Goal: Information Seeking & Learning: Learn about a topic

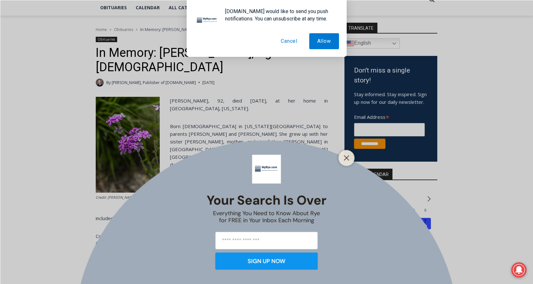
scroll to position [64, 0]
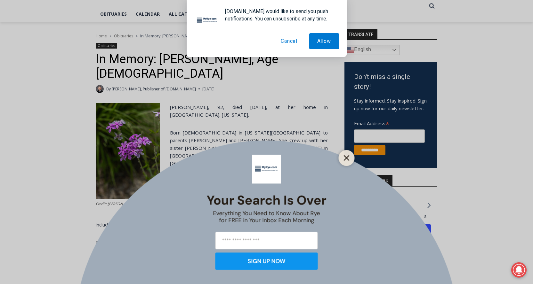
click at [345, 159] on icon "Close" at bounding box center [347, 158] width 6 height 6
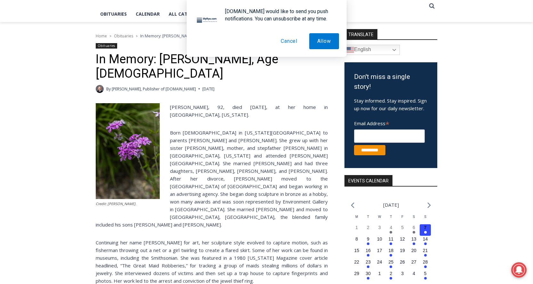
click at [288, 40] on button "Cancel" at bounding box center [289, 41] width 33 height 16
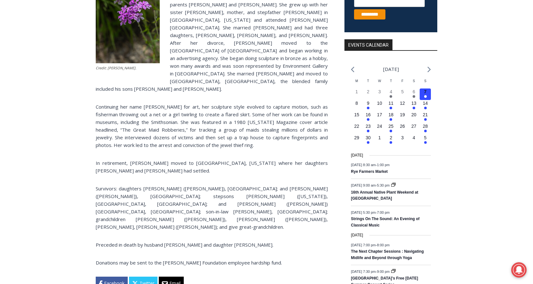
scroll to position [256, 0]
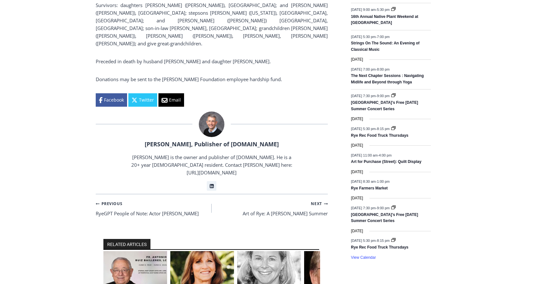
scroll to position [384, 0]
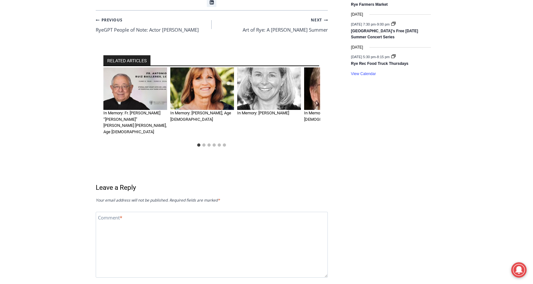
scroll to position [448, 0]
